Goal: Find specific page/section: Find specific page/section

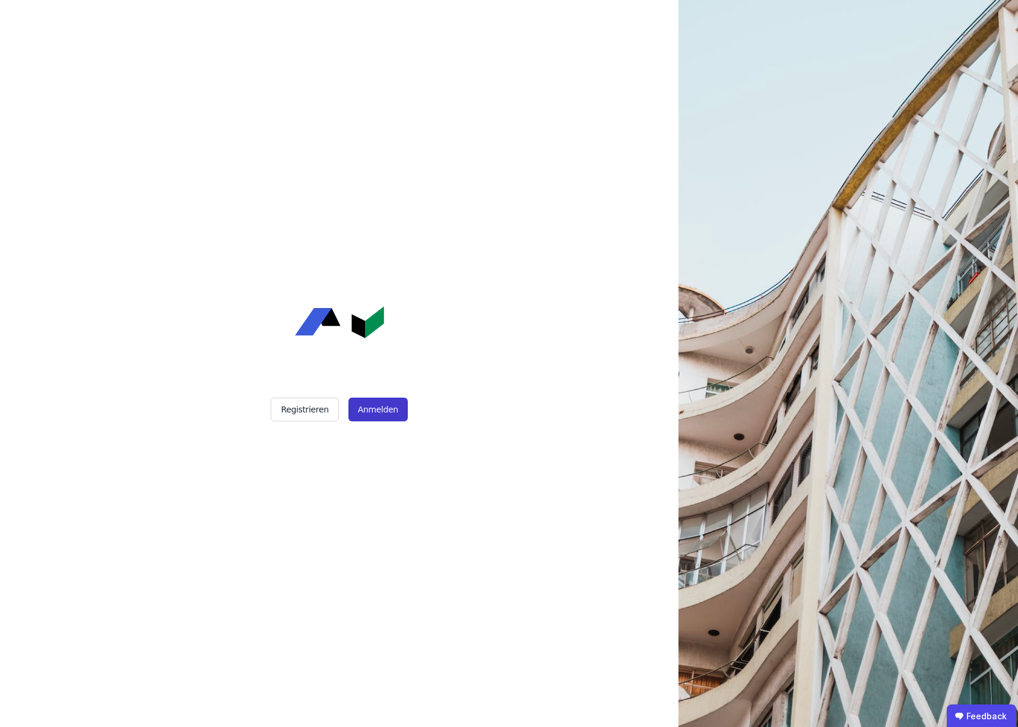
click at [379, 408] on button "Anmelden" at bounding box center [378, 410] width 59 height 24
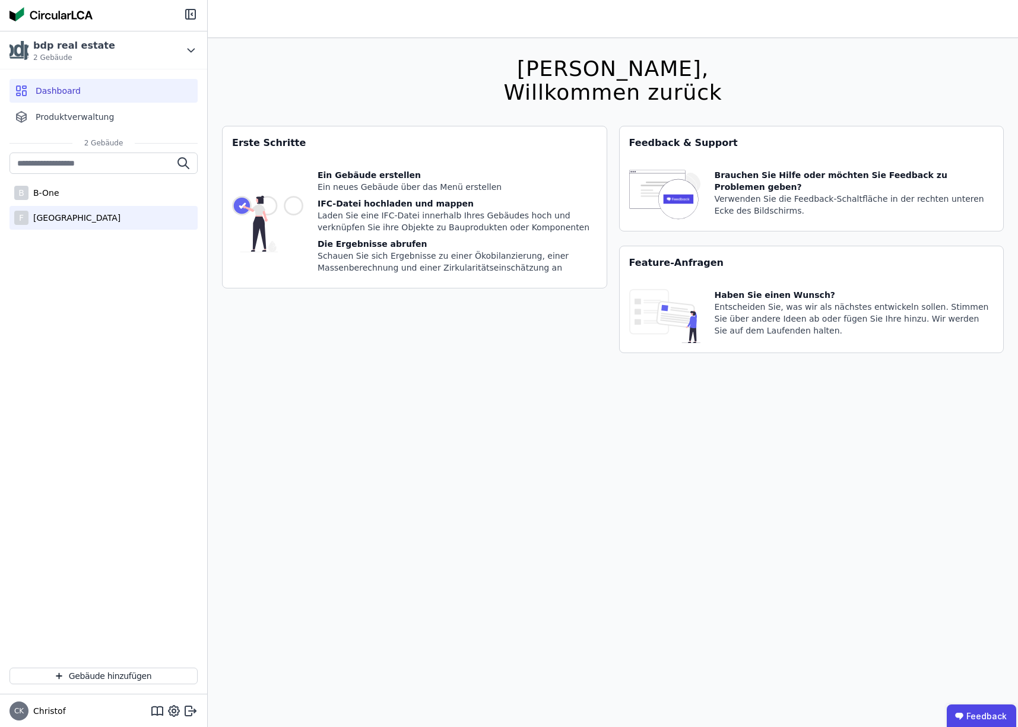
click at [54, 219] on div "Friedrichspark" at bounding box center [75, 218] width 92 height 12
